Goal: Understand process/instructions: Learn about a topic

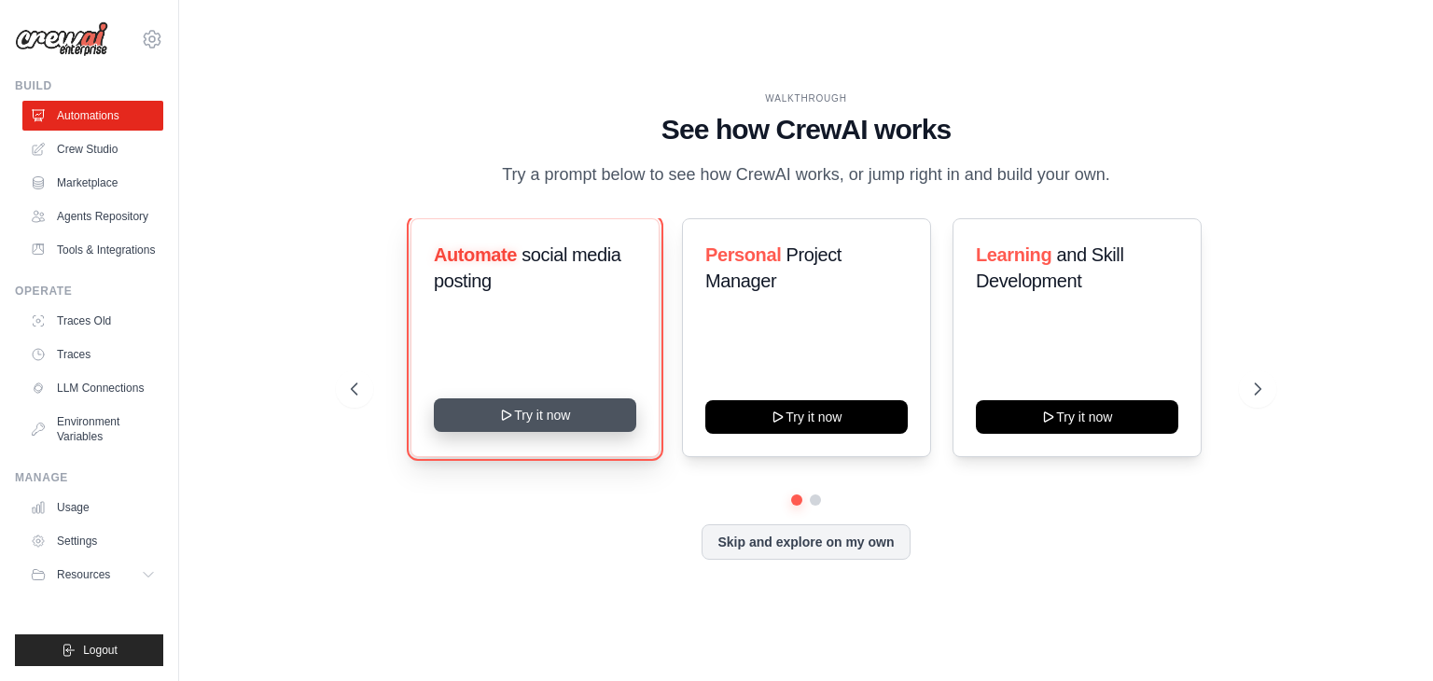
click at [535, 416] on button "Try it now" at bounding box center [535, 415] width 202 height 34
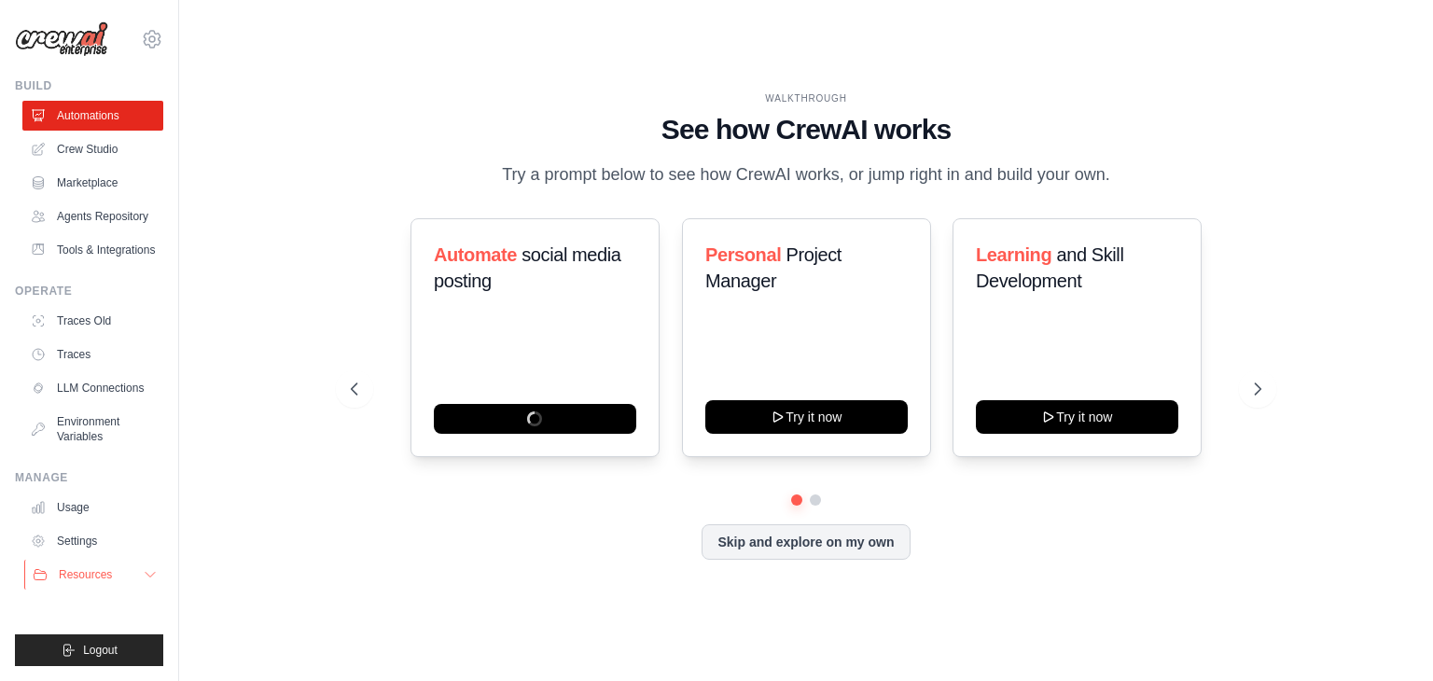
click at [145, 575] on icon at bounding box center [150, 574] width 15 height 15
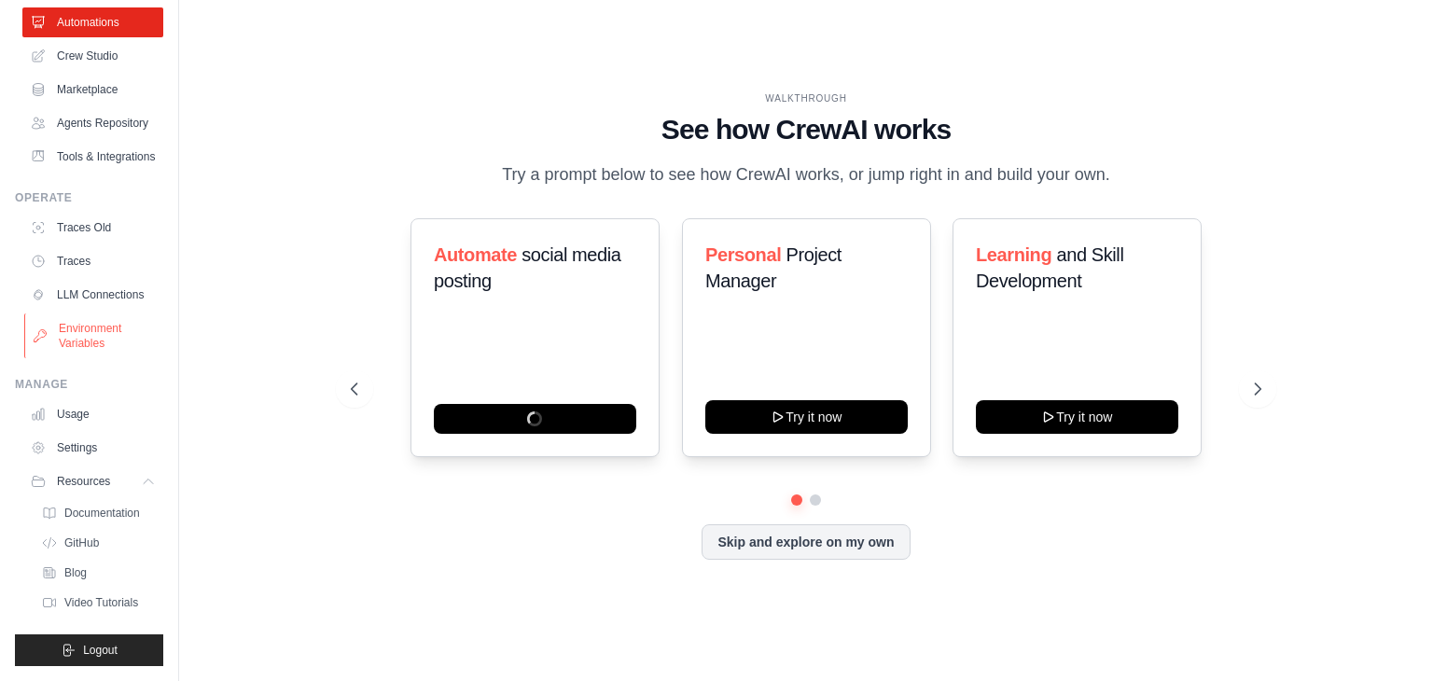
scroll to position [138, 0]
click at [120, 511] on span "Documentation" at bounding box center [104, 513] width 76 height 15
click at [537, 329] on div "Automate social media posting" at bounding box center [534, 337] width 249 height 239
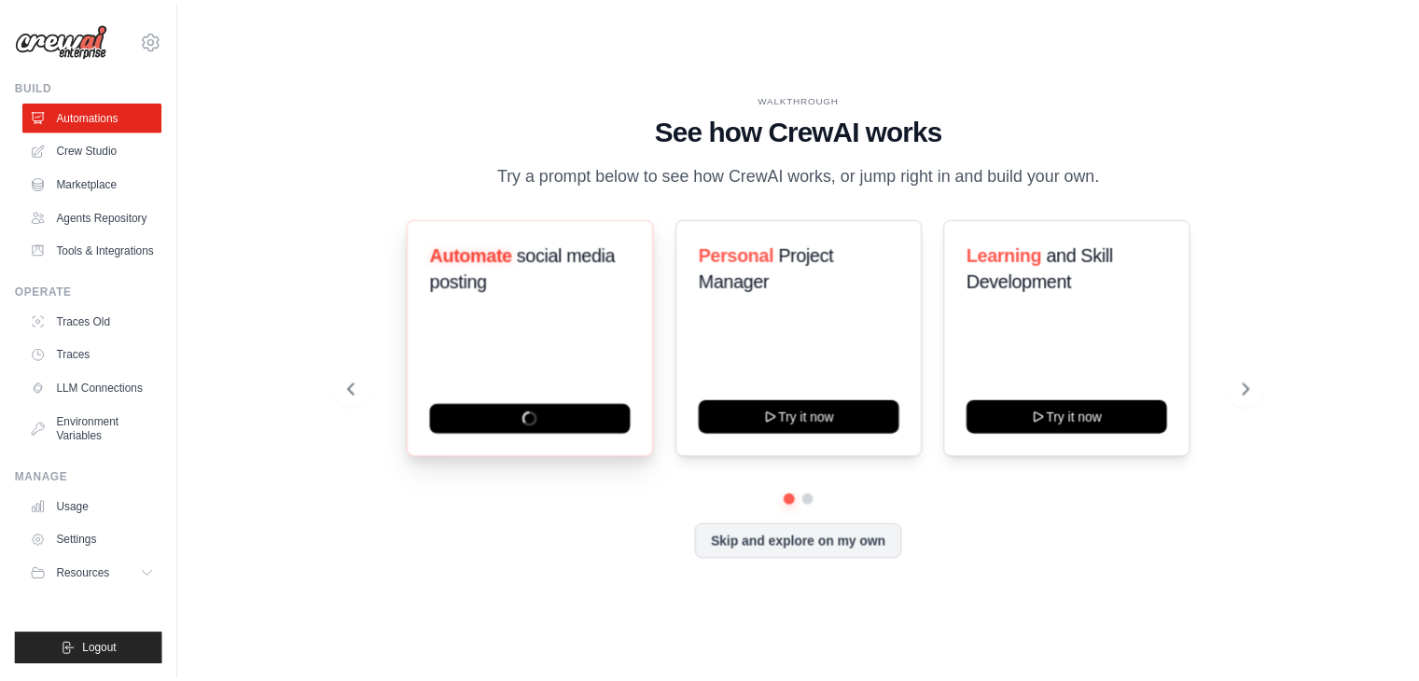
scroll to position [0, 0]
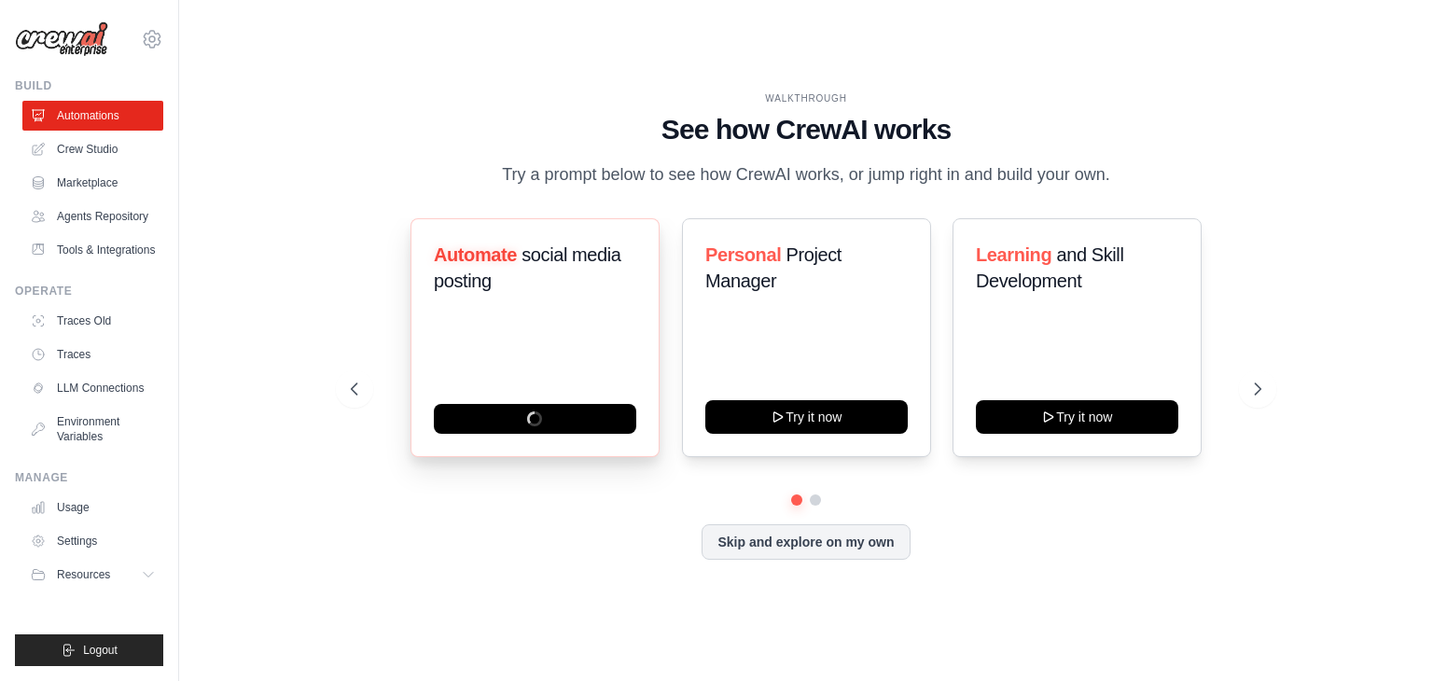
click at [515, 253] on span "Automate" at bounding box center [475, 254] width 83 height 21
click at [492, 255] on span "Automate" at bounding box center [475, 254] width 83 height 21
click at [101, 216] on link "Agents Repository" at bounding box center [94, 216] width 141 height 30
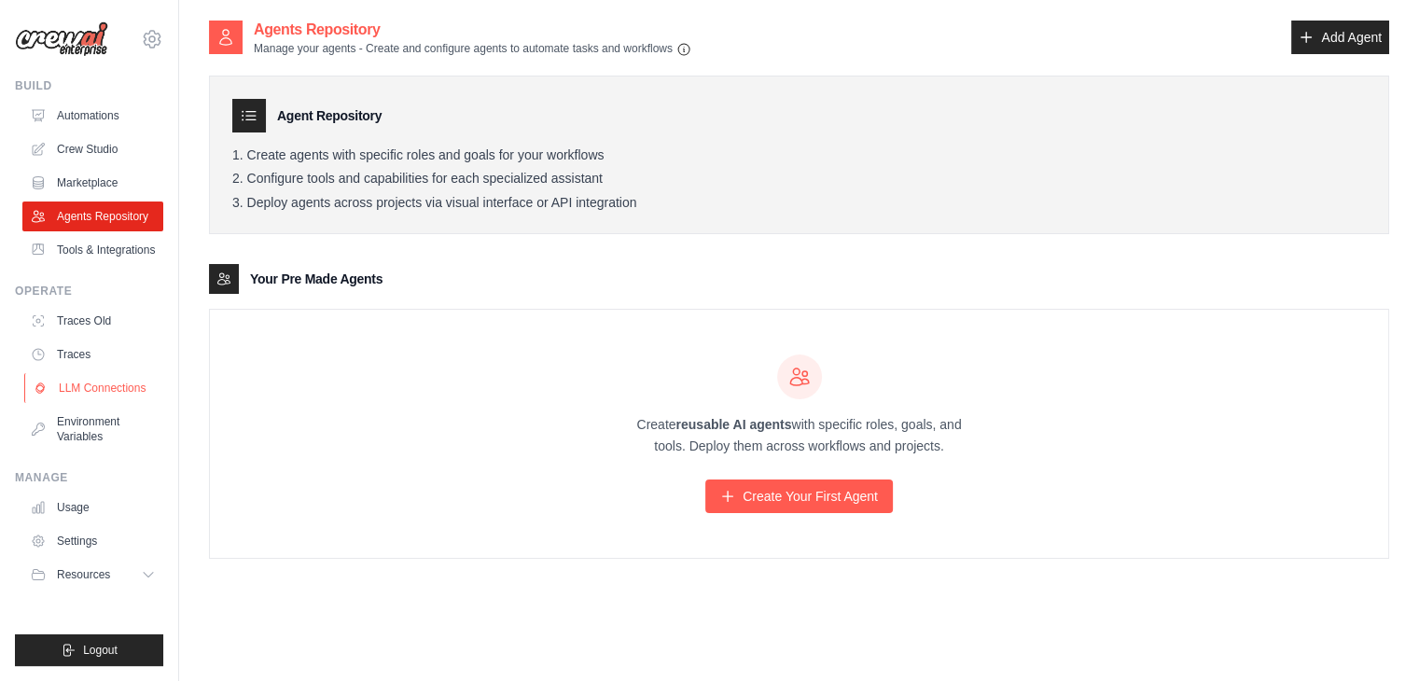
click at [93, 389] on link "LLM Connections" at bounding box center [94, 388] width 141 height 30
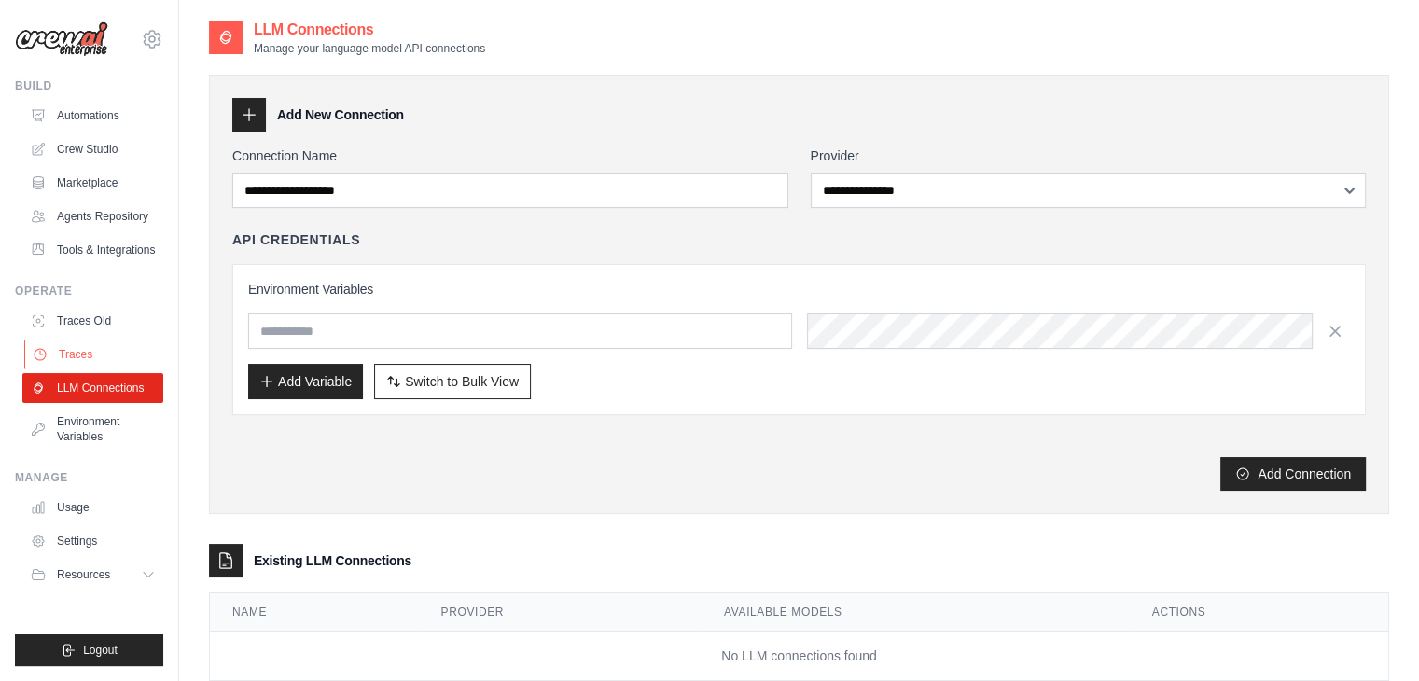
click at [82, 356] on link "Traces" at bounding box center [94, 354] width 141 height 30
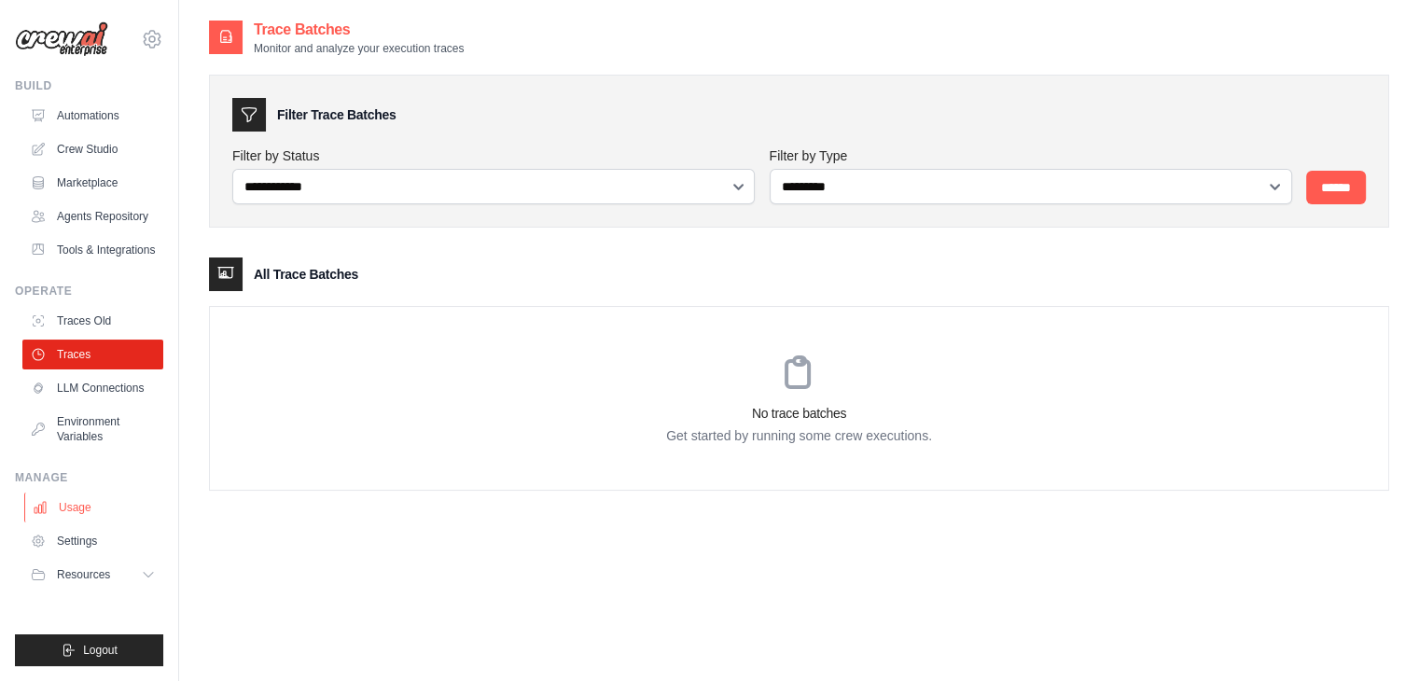
click at [99, 511] on link "Usage" at bounding box center [94, 507] width 141 height 30
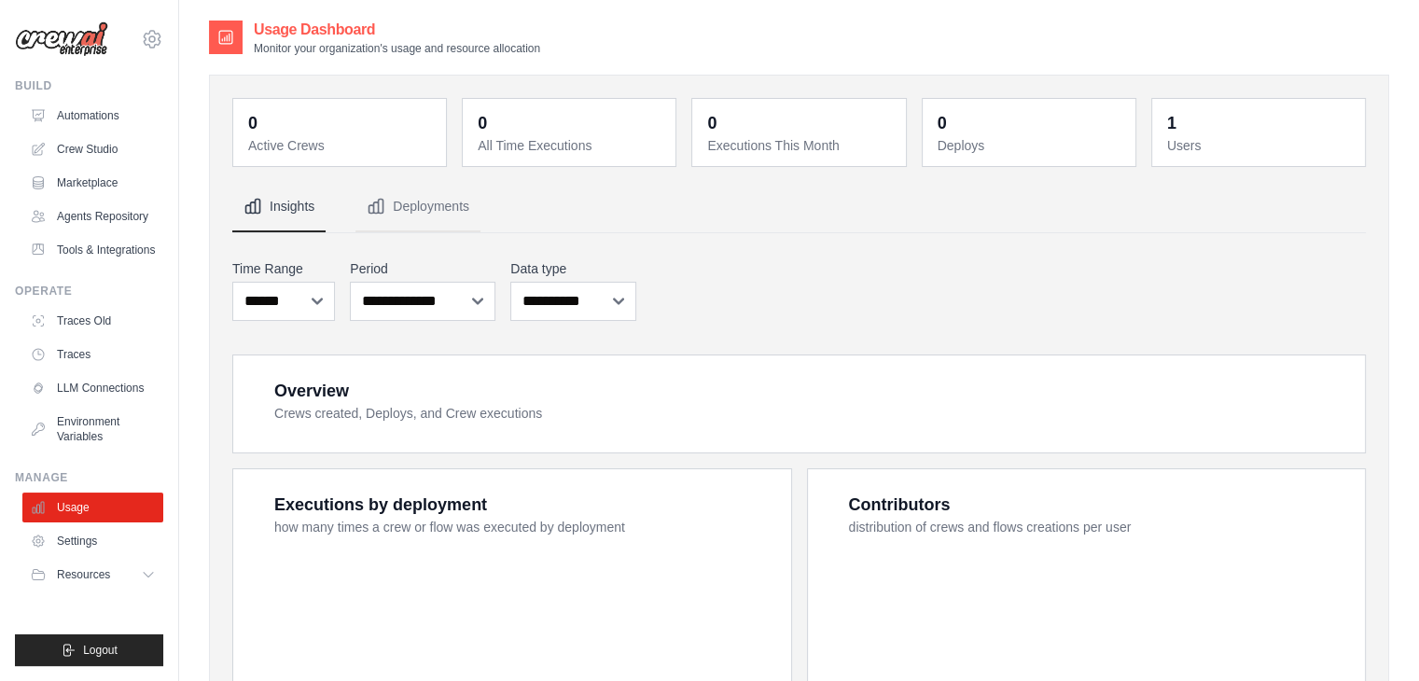
click at [86, 506] on link "Usage" at bounding box center [92, 507] width 141 height 30
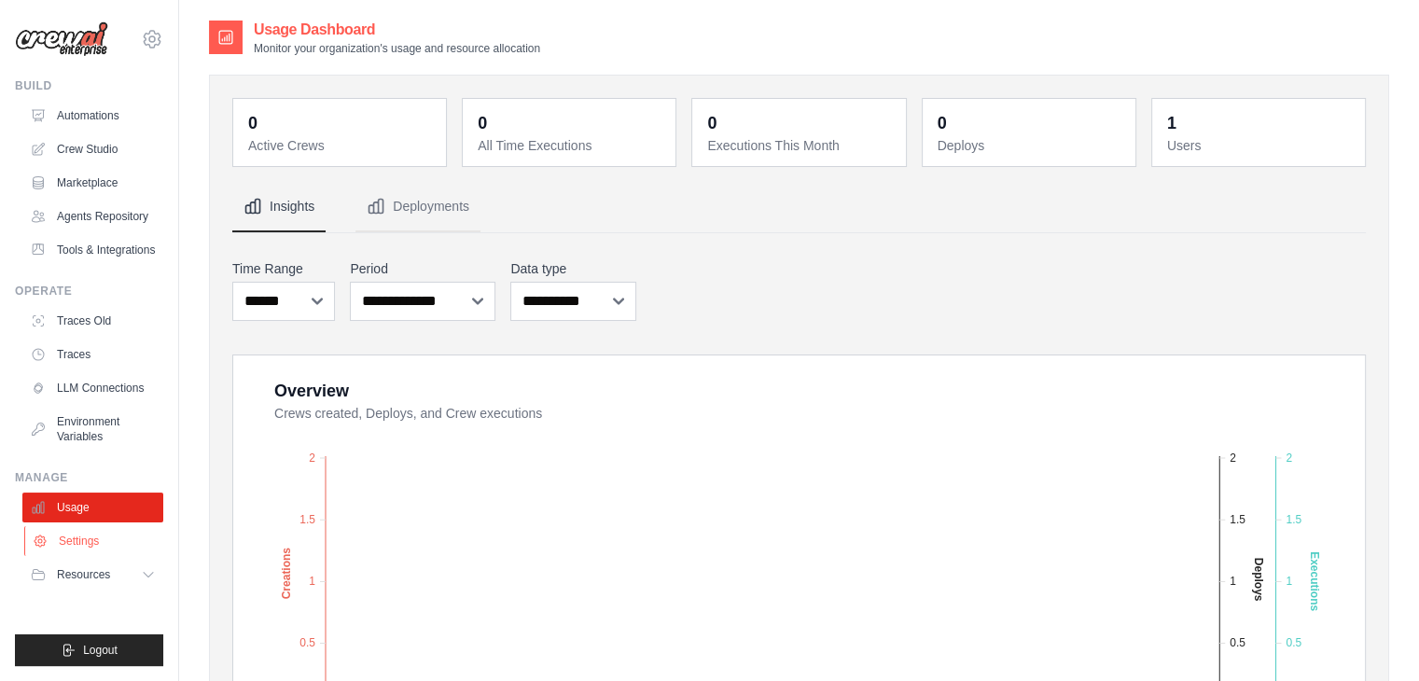
click at [77, 549] on link "Settings" at bounding box center [94, 541] width 141 height 30
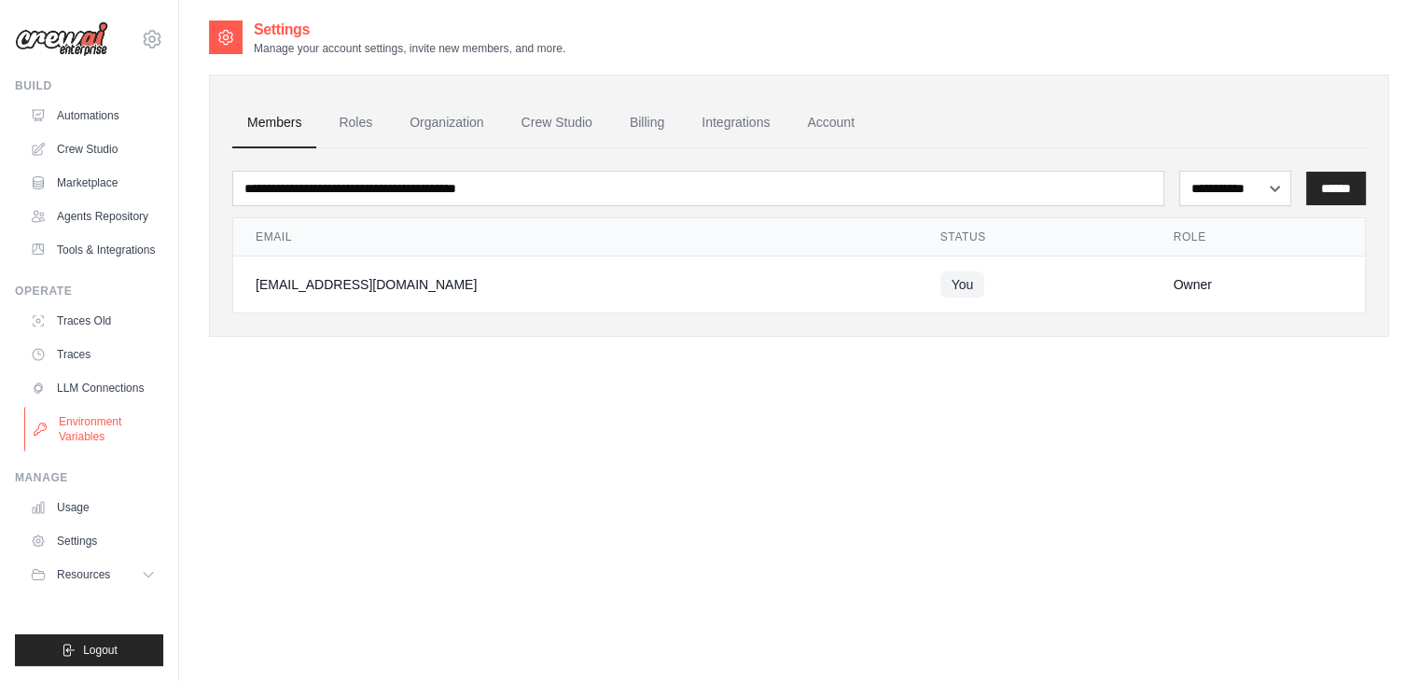
click at [72, 432] on link "Environment Variables" at bounding box center [94, 429] width 141 height 45
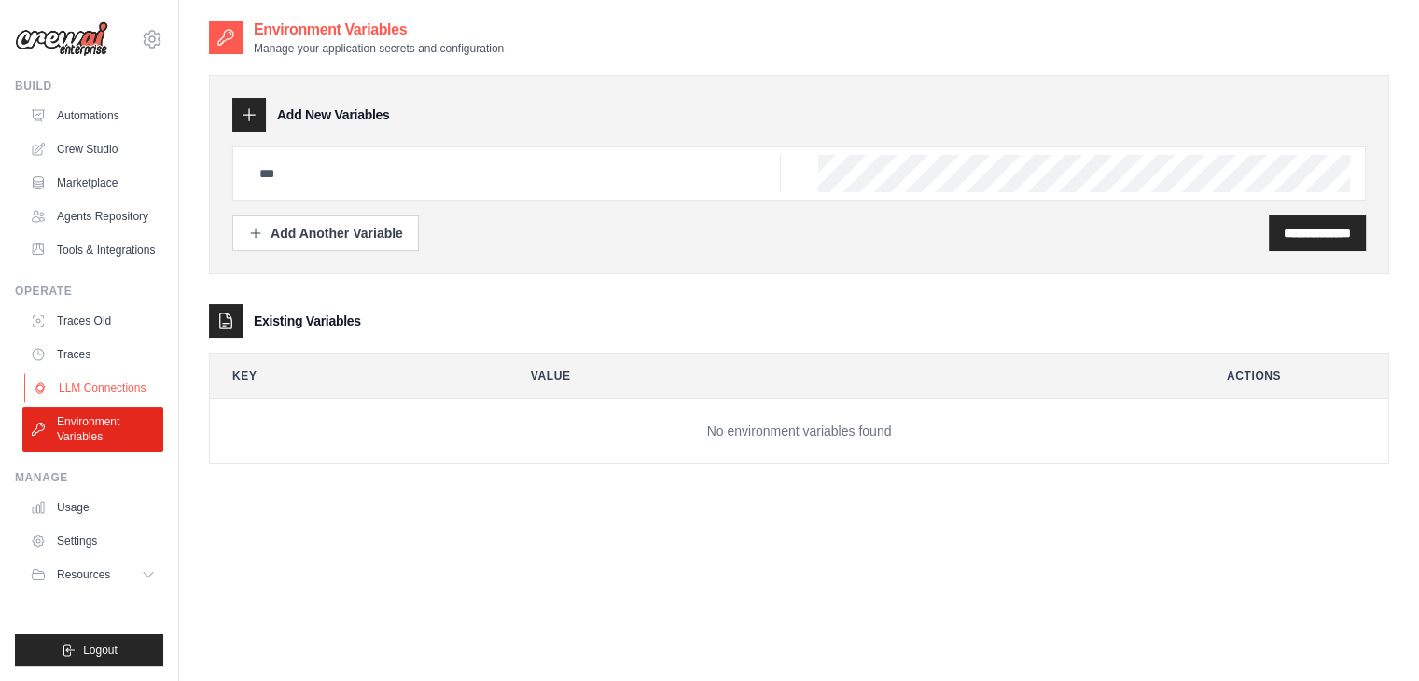
click at [83, 394] on link "LLM Connections" at bounding box center [94, 388] width 141 height 30
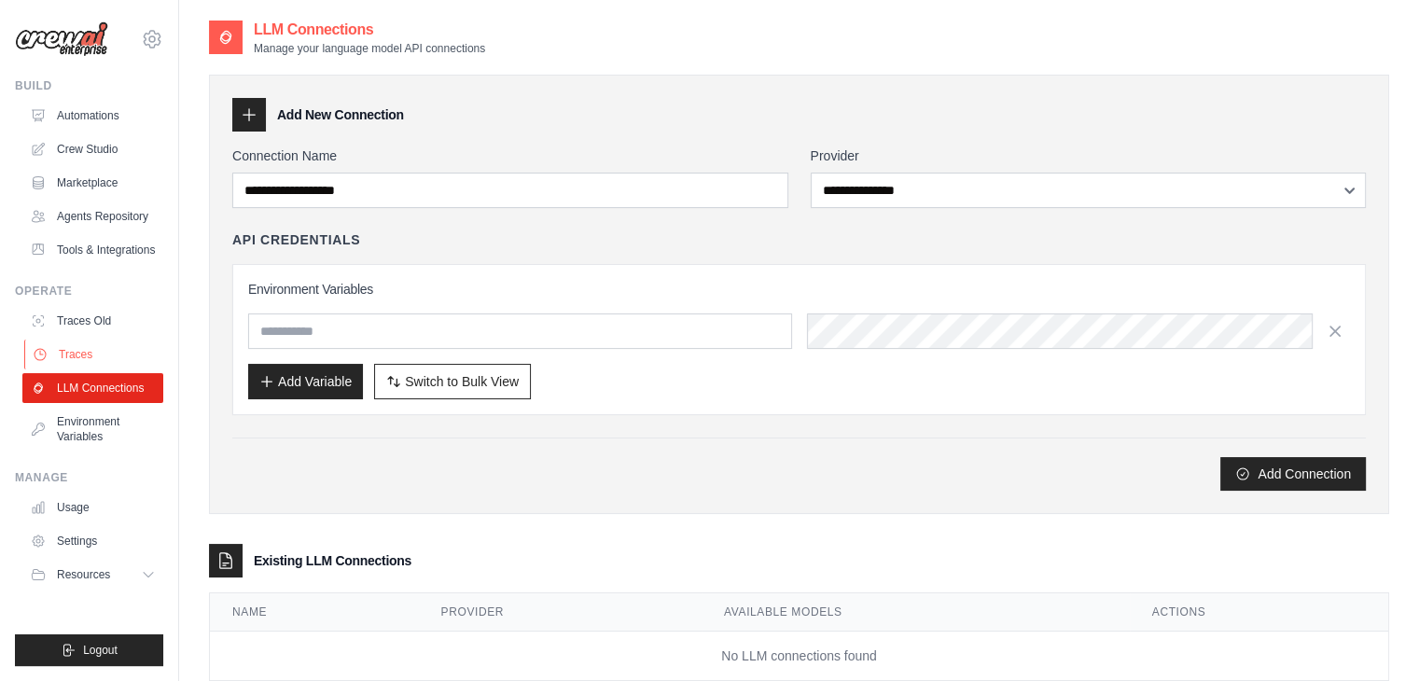
click at [78, 356] on link "Traces" at bounding box center [94, 354] width 141 height 30
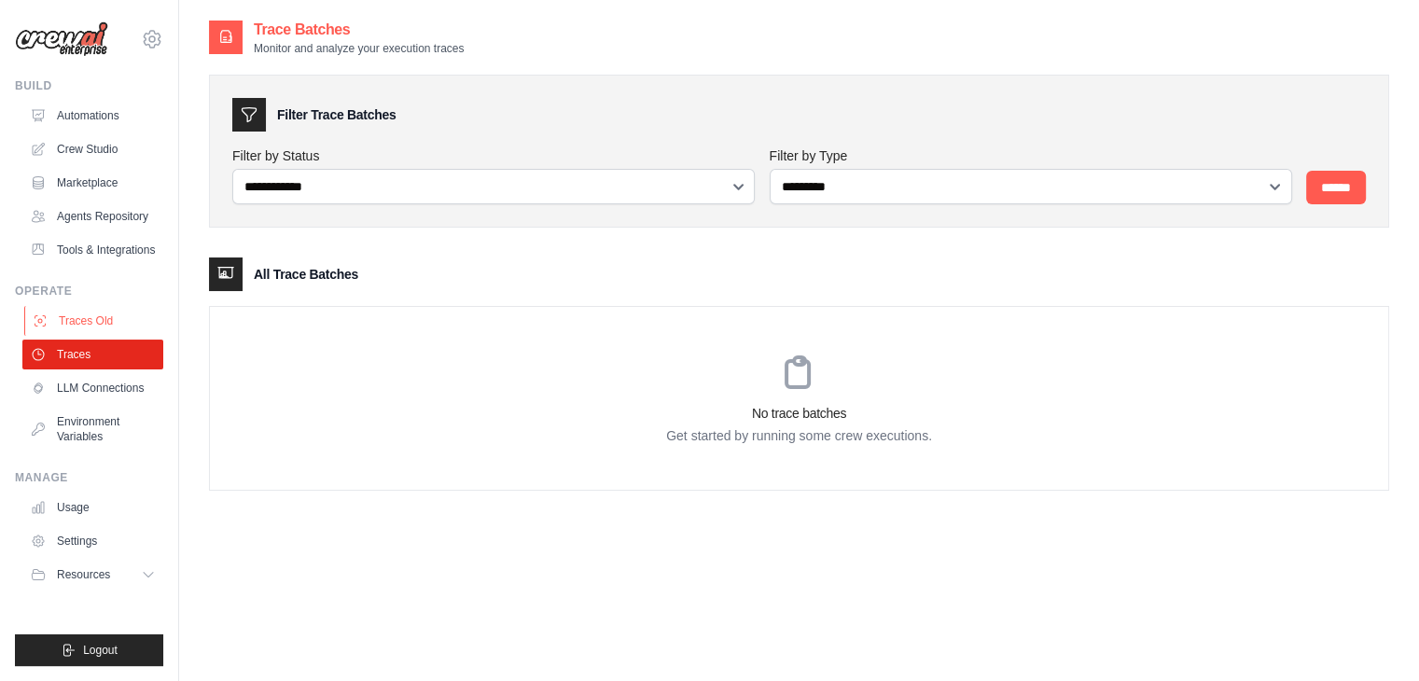
click at [93, 310] on link "Traces Old" at bounding box center [94, 321] width 141 height 30
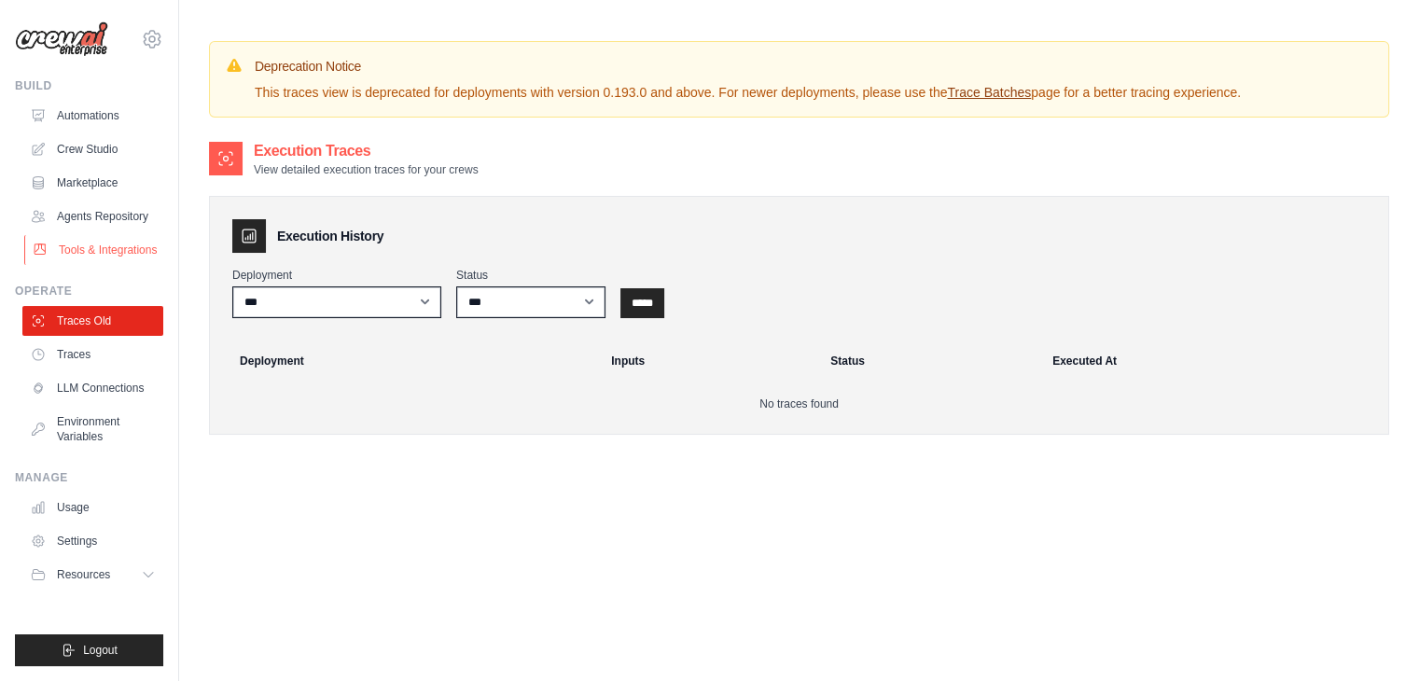
click at [110, 256] on link "Tools & Integrations" at bounding box center [94, 250] width 141 height 30
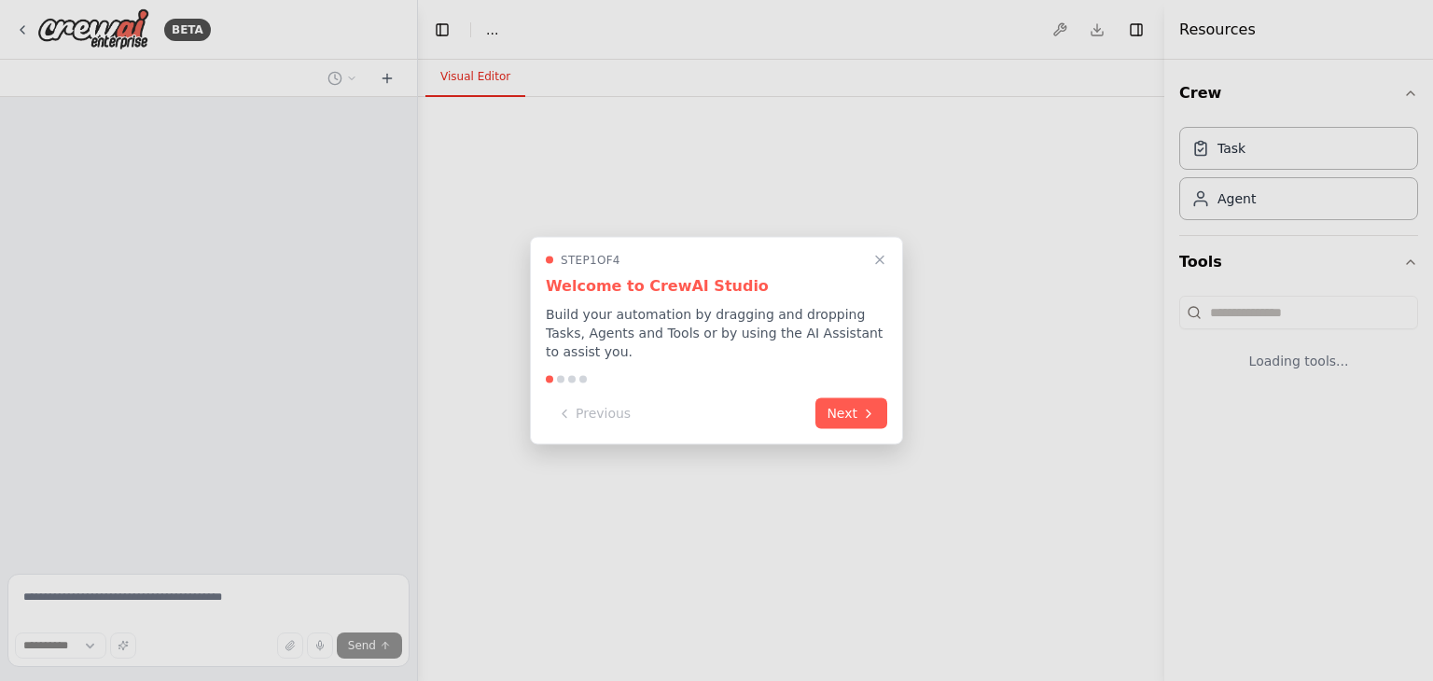
select select "****"
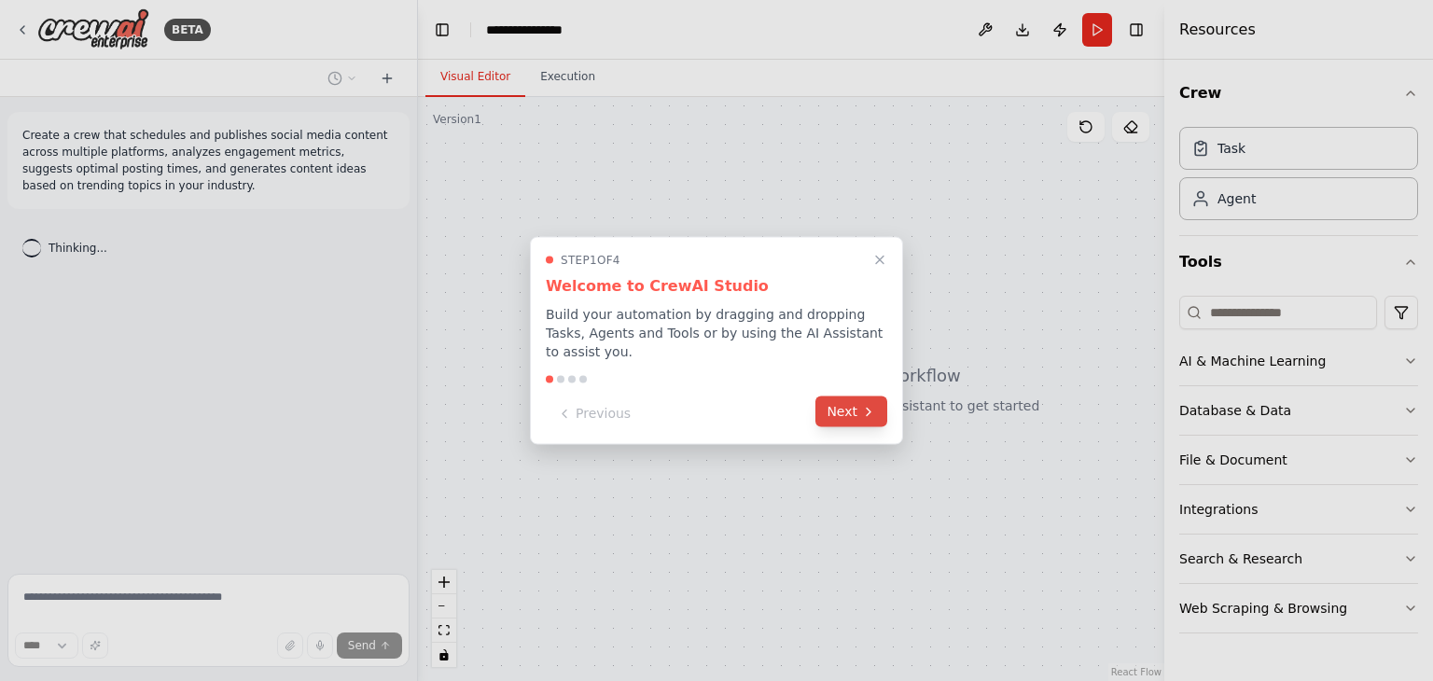
click at [833, 404] on button "Next" at bounding box center [851, 411] width 72 height 31
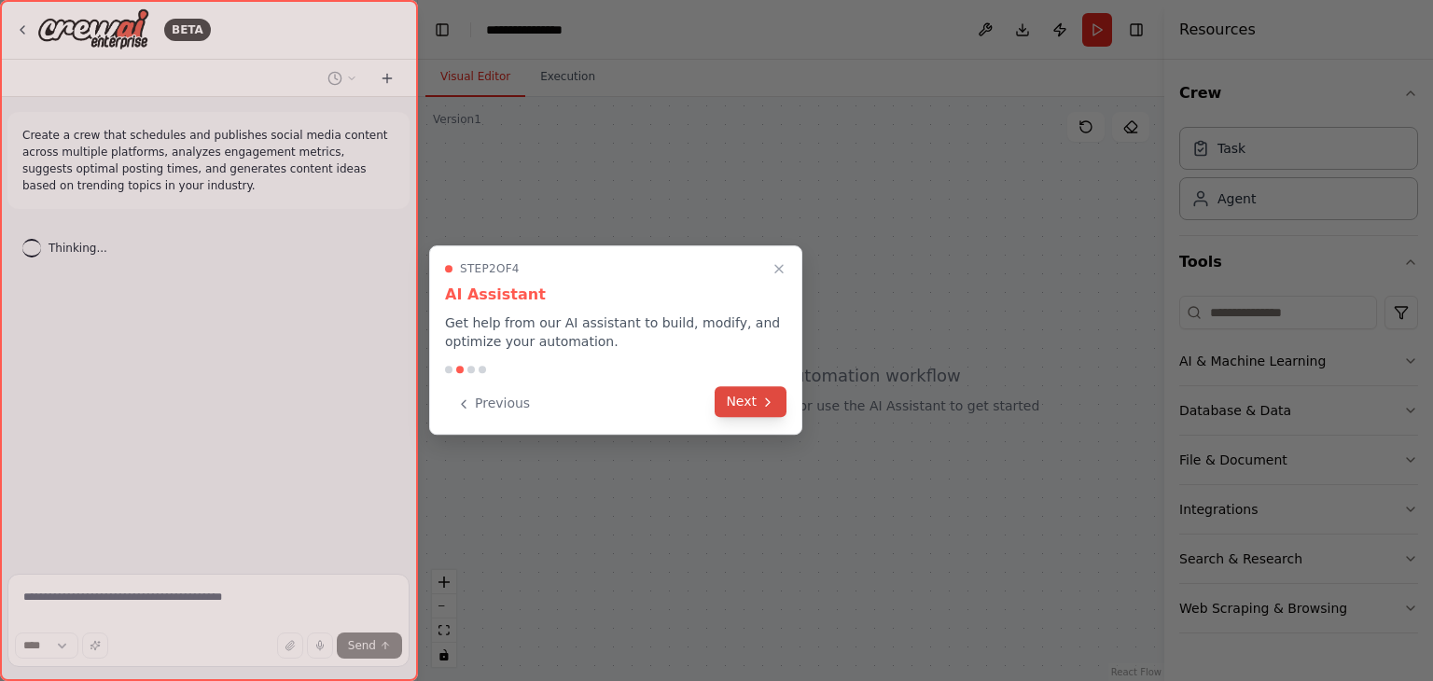
click at [751, 412] on button "Next" at bounding box center [750, 401] width 72 height 31
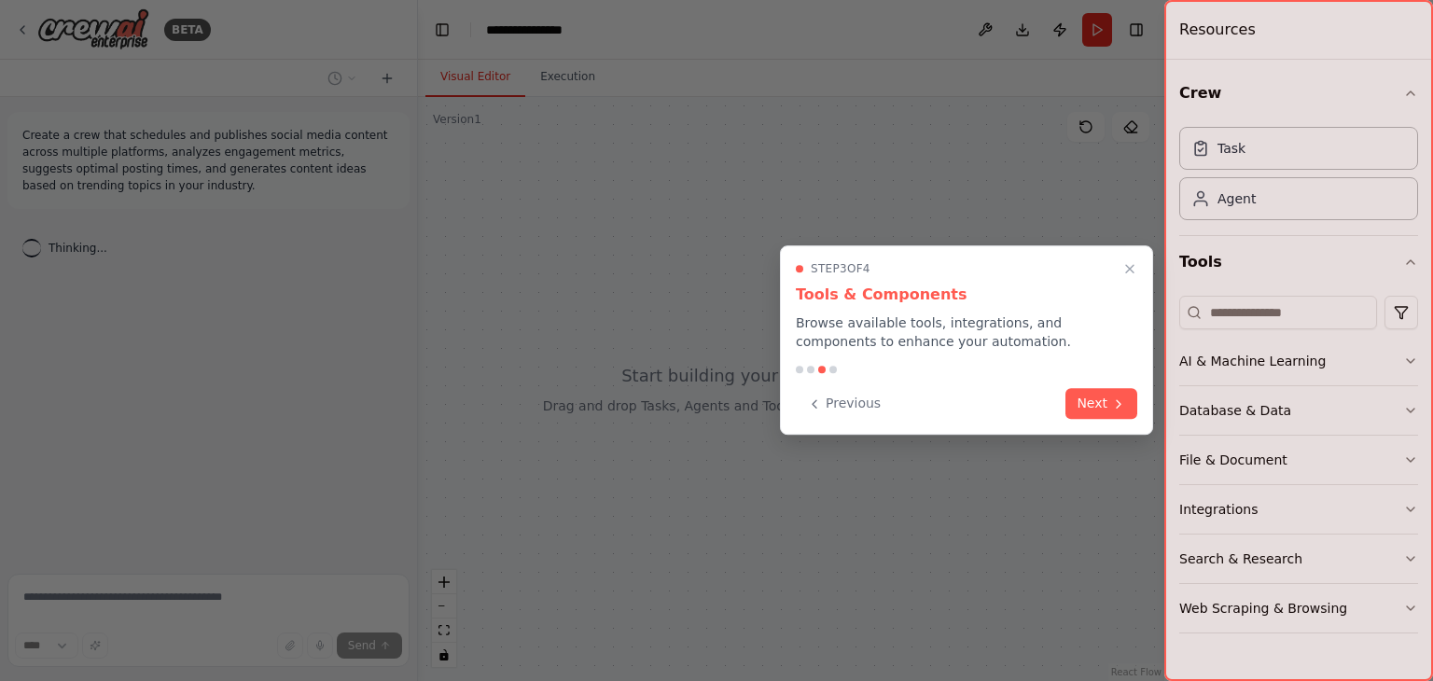
click at [1084, 408] on button "Next" at bounding box center [1101, 403] width 72 height 31
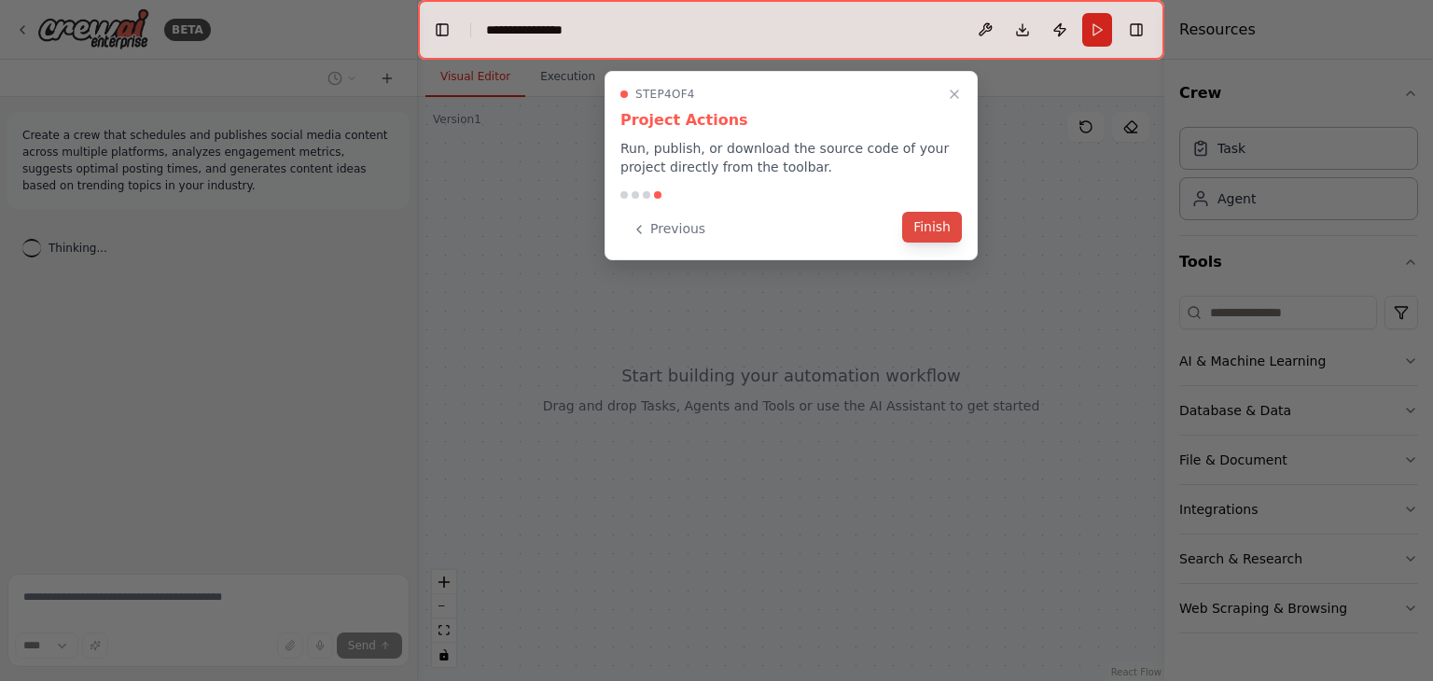
click at [940, 235] on button "Finish" at bounding box center [932, 227] width 60 height 31
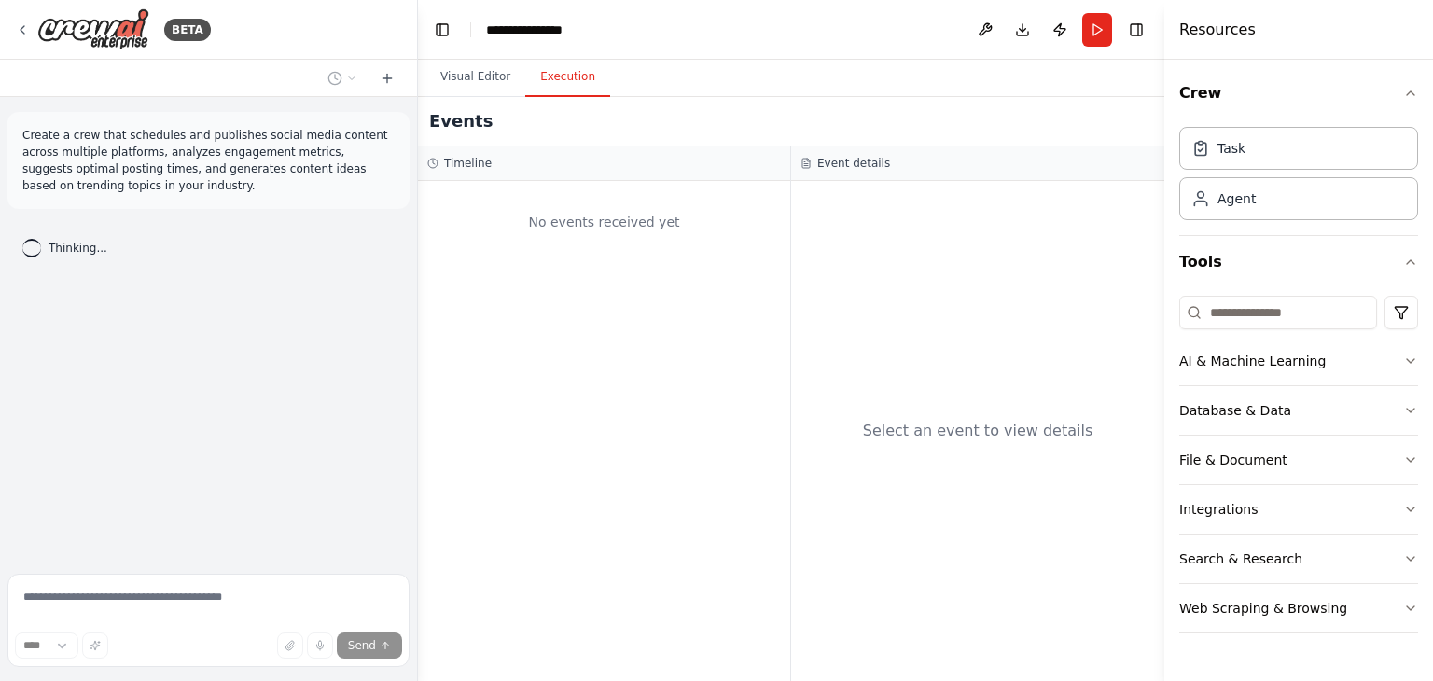
click at [566, 84] on button "Execution" at bounding box center [567, 77] width 85 height 39
click at [457, 72] on button "Visual Editor" at bounding box center [475, 77] width 100 height 39
